Goal: Task Accomplishment & Management: Complete application form

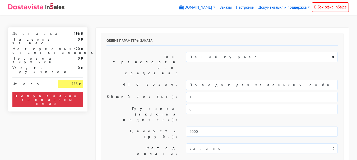
select select "11:00"
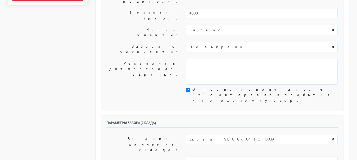
scroll to position [158, 0]
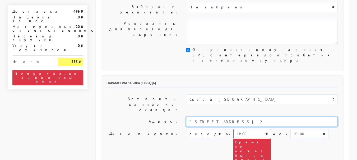
click at [247, 117] on input "[STREET_ADDRESS] 2" at bounding box center [262, 122] width 152 height 10
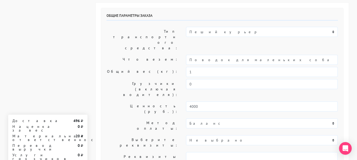
scroll to position [0, 0]
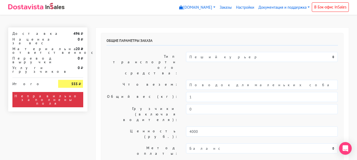
type textarea "1й подъезд, 4й этаж, офис HOOG предварительно сообщить ФИО для заказа пропуска"
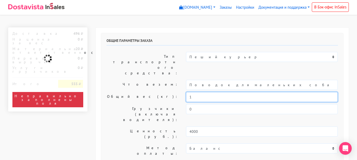
click at [204, 92] on input "1" at bounding box center [262, 97] width 152 height 10
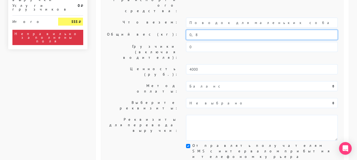
scroll to position [106, 0]
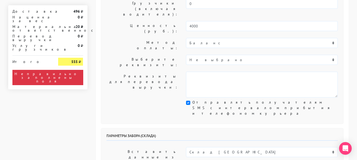
type input "0,8"
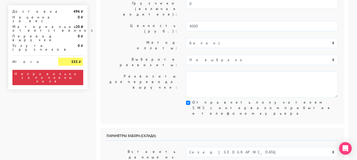
select select "17:00"
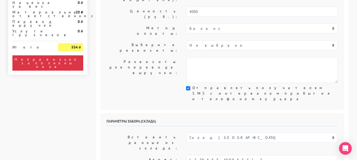
scroll to position [132, 0]
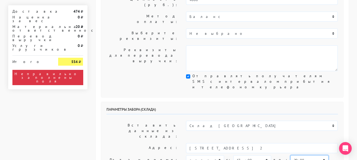
click at [299, 156] on select "00:00 00:30 01:00 01:30 02:00 02:30 03:00 03:30 04:00 04:30 05:00 05:30 06:00 0…" at bounding box center [309, 161] width 38 height 10
select select "18:00"
click at [290, 156] on select "00:00 00:30 01:00 01:30 02:00 02:30 03:00 03:30 04:00 04:30 05:00 05:30 06:00 0…" at bounding box center [309, 161] width 38 height 10
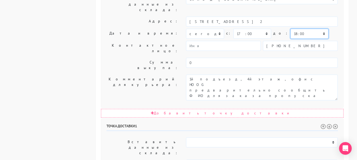
scroll to position [264, 0]
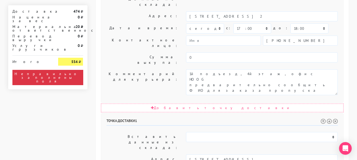
select select "17:00"
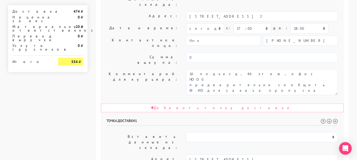
drag, startPoint x: 299, startPoint y: 91, endPoint x: 297, endPoint y: 87, distance: 4.5
select select "19:00"
click at [245, 155] on input "[STREET_ADDRESS]" at bounding box center [262, 160] width 152 height 10
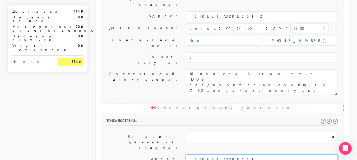
type input "[STREET_ADDRESS]. [PERSON_NAME], культурно-просветительский центр"
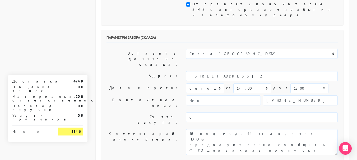
scroll to position [195, 0]
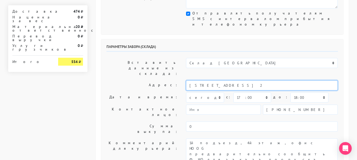
click at [248, 81] on input "[STREET_ADDRESS] 2" at bounding box center [262, 86] width 152 height 10
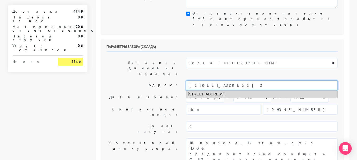
click at [235, 91] on li "[STREET_ADDRESS]" at bounding box center [261, 94] width 151 height 7
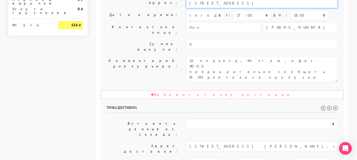
scroll to position [301, 0]
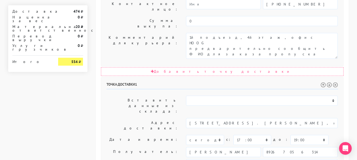
type input "[STREET_ADDRESS]"
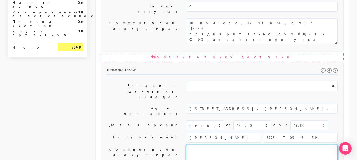
scroll to position [327, 0]
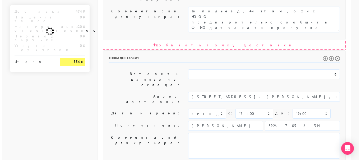
scroll to position [0, 0]
